Goal: Complete application form

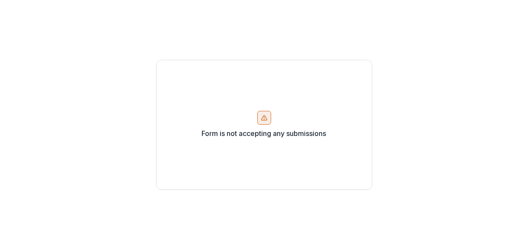
click at [264, 115] on icon at bounding box center [264, 117] width 7 height 7
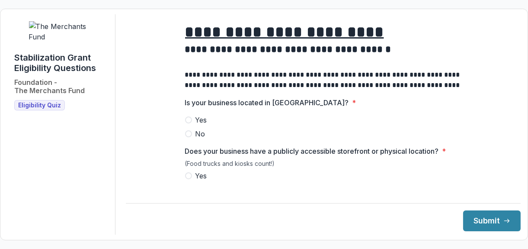
click at [189, 123] on span at bounding box center [188, 119] width 7 height 7
click at [185, 179] on span at bounding box center [188, 175] width 7 height 7
click at [468, 218] on button "Submit" at bounding box center [491, 220] width 57 height 21
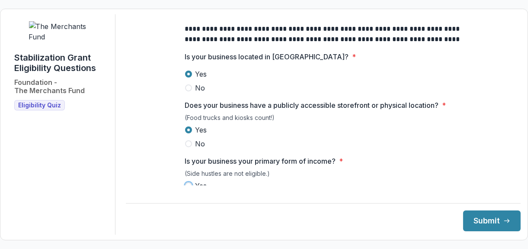
click at [276, 196] on div "**********" at bounding box center [323, 124] width 395 height 220
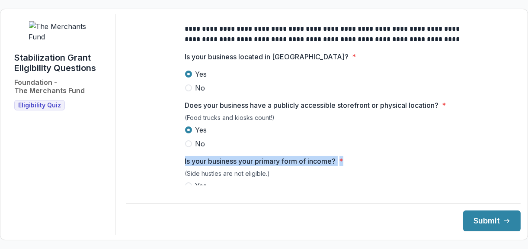
drag, startPoint x: 407, startPoint y: 153, endPoint x: 410, endPoint y: 166, distance: 13.2
click at [410, 166] on span "Is your business your primary form of income? *" at bounding box center [320, 161] width 271 height 10
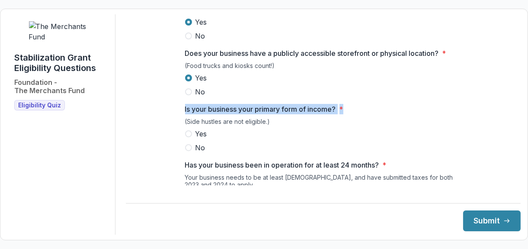
scroll to position [130, 0]
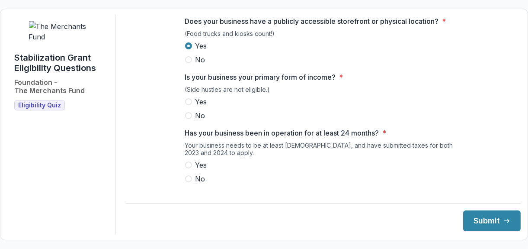
click at [187, 105] on span at bounding box center [188, 101] width 7 height 7
click at [188, 168] on span at bounding box center [188, 164] width 7 height 7
drag, startPoint x: 510, startPoint y: 93, endPoint x: 511, endPoint y: 116, distance: 22.9
click at [511, 116] on div "**********" at bounding box center [323, 229] width 395 height 689
drag, startPoint x: 511, startPoint y: 116, endPoint x: 495, endPoint y: 117, distance: 16.0
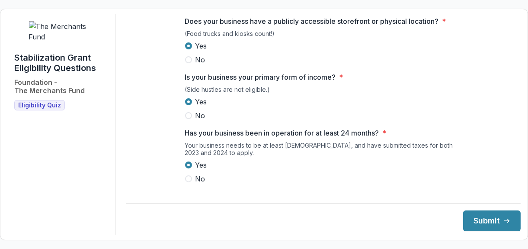
click at [495, 117] on div "**********" at bounding box center [323, 229] width 395 height 689
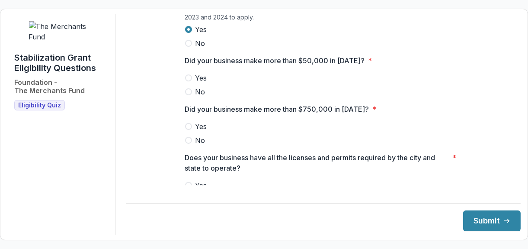
scroll to position [264, 0]
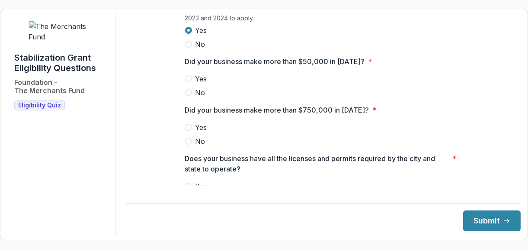
click at [189, 82] on span at bounding box center [188, 78] width 7 height 7
click at [186, 144] on span at bounding box center [188, 140] width 7 height 7
drag, startPoint x: 514, startPoint y: 115, endPoint x: 513, endPoint y: 142, distance: 27.2
click at [513, 142] on main "**********" at bounding box center [323, 99] width 395 height 171
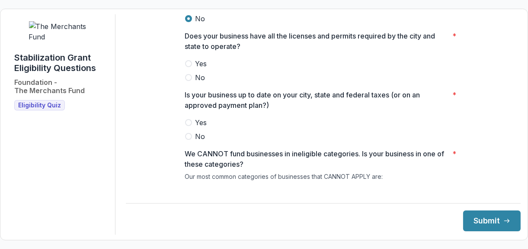
scroll to position [388, 0]
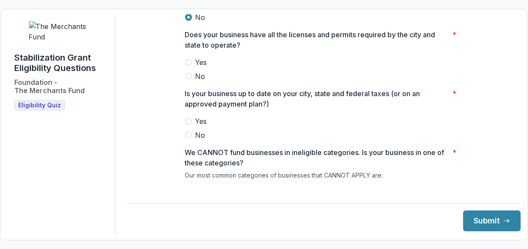
click at [188, 66] on span at bounding box center [188, 62] width 7 height 7
click at [185, 125] on span at bounding box center [188, 121] width 7 height 7
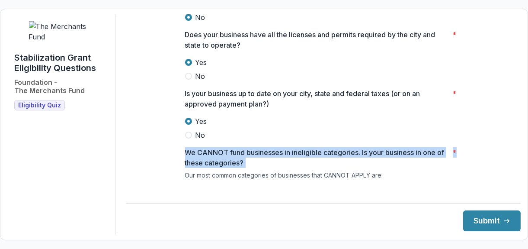
drag, startPoint x: 510, startPoint y: 141, endPoint x: 503, endPoint y: 156, distance: 17.4
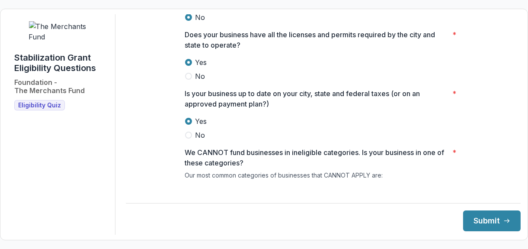
drag, startPoint x: 503, startPoint y: 156, endPoint x: 479, endPoint y: 123, distance: 40.9
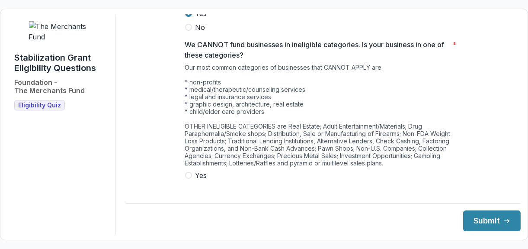
scroll to position [515, 0]
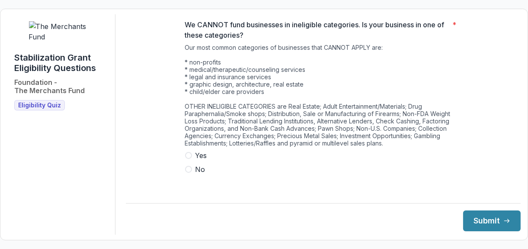
click at [189, 171] on span at bounding box center [188, 169] width 7 height 7
click at [480, 224] on button "Submit" at bounding box center [491, 220] width 57 height 21
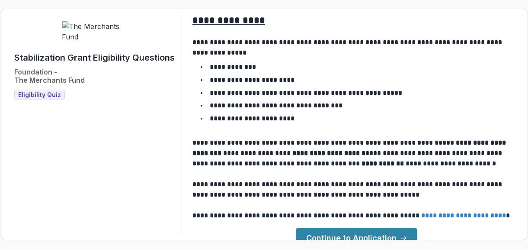
click at [485, 113] on li "**********" at bounding box center [362, 118] width 318 height 11
click at [346, 229] on link "Continue to Application" at bounding box center [356, 237] width 121 height 21
